Goal: Task Accomplishment & Management: Complete application form

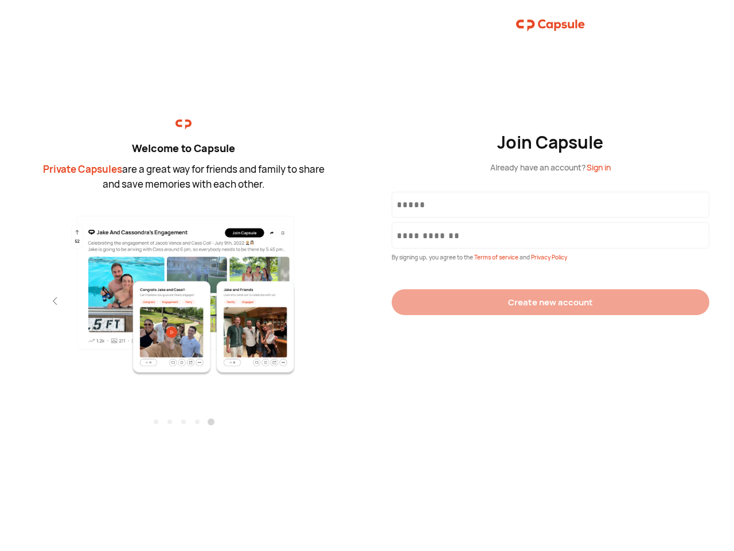
click at [367, 275] on div "Join Capsule Already have an account? Sign in By signing up, you agree to the T…" at bounding box center [550, 275] width 367 height 551
click at [184, 291] on img at bounding box center [184, 295] width 251 height 162
click at [0, 301] on div "Welcome to Capsule Private Capsules are a great way for friends and family to s…" at bounding box center [183, 275] width 367 height 551
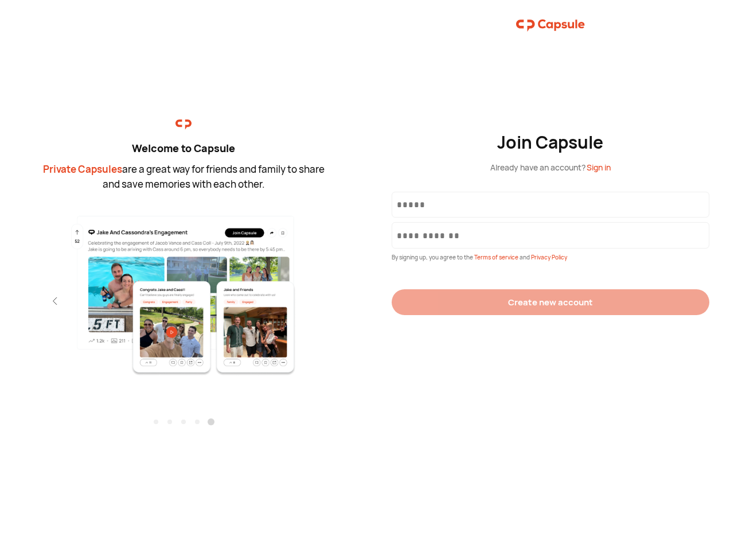
click at [0, 301] on div "Welcome to Capsule Private Capsules are a great way for friends and family to s…" at bounding box center [183, 275] width 367 height 551
click at [34, 301] on div "Welcome to Capsule Private Capsules are a great way for friends and family to s…" at bounding box center [183, 275] width 367 height 551
